Goal: Find contact information: Obtain details needed to contact an individual or organization

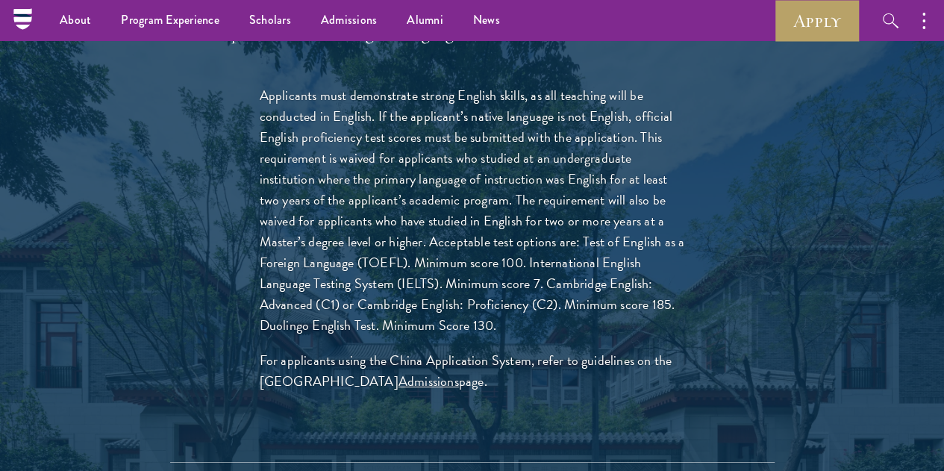
click at [193, 255] on div "Applicants must demonstrate strong English skills, as all teaching will be cond…" at bounding box center [472, 262] width 605 height 399
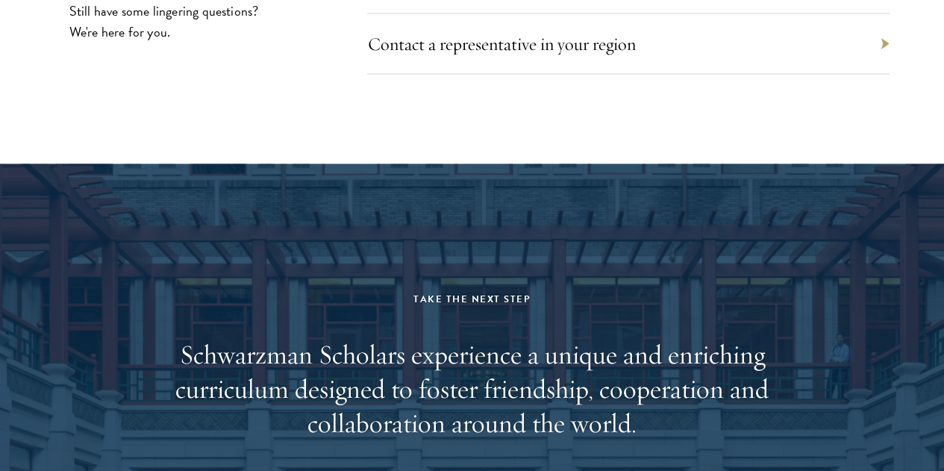
scroll to position [7321, 0]
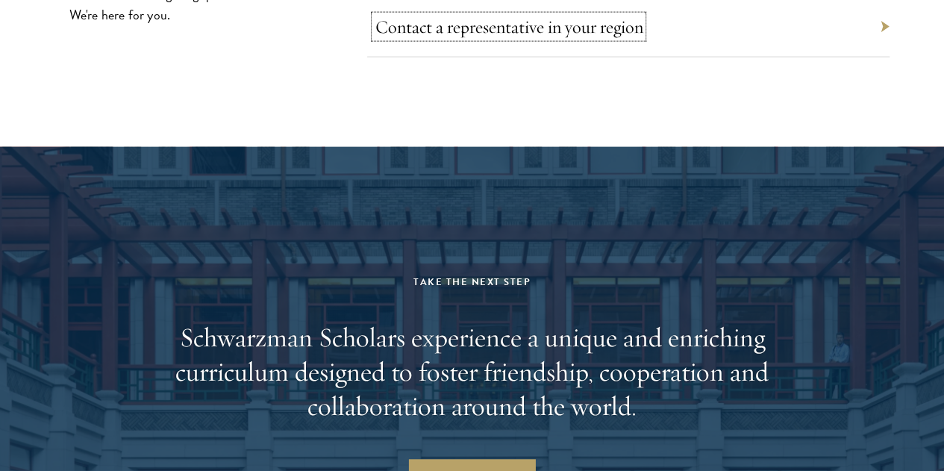
click at [558, 38] on link "Contact a representative in your region" at bounding box center [509, 27] width 268 height 22
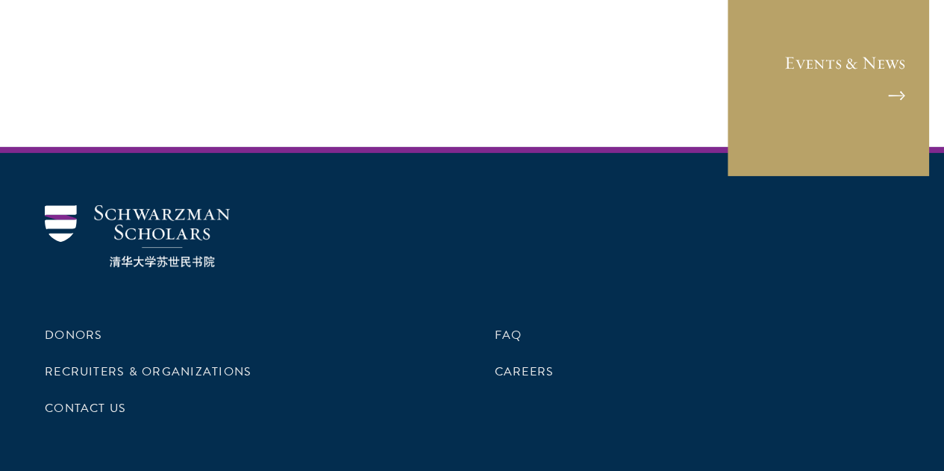
scroll to position [2480, 0]
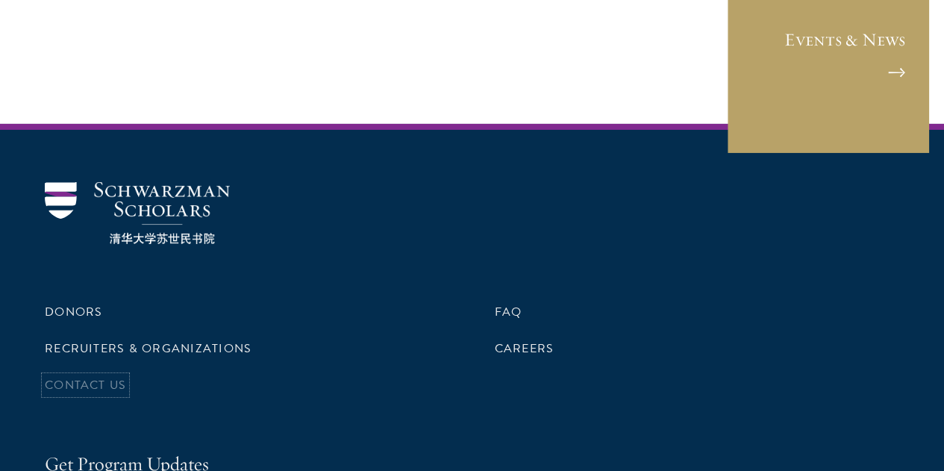
click at [126, 376] on link "Contact Us" at bounding box center [85, 385] width 81 height 18
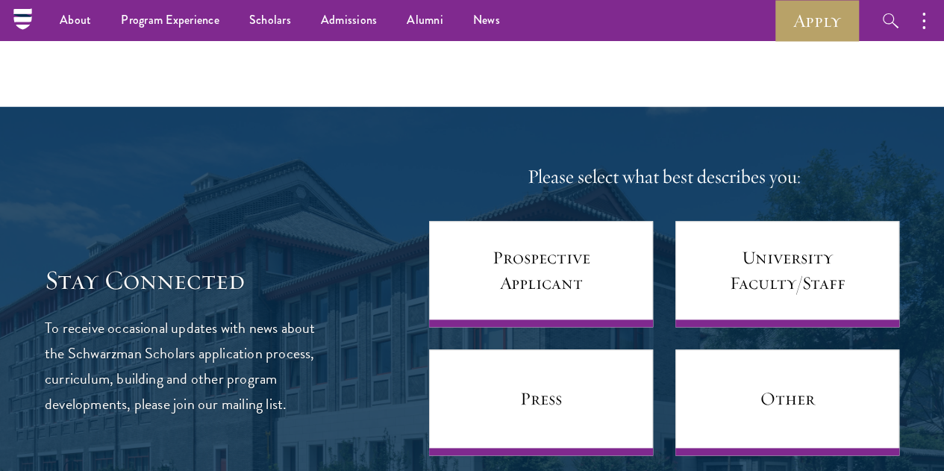
scroll to position [704, 0]
